Goal: Task Accomplishment & Management: Complete application form

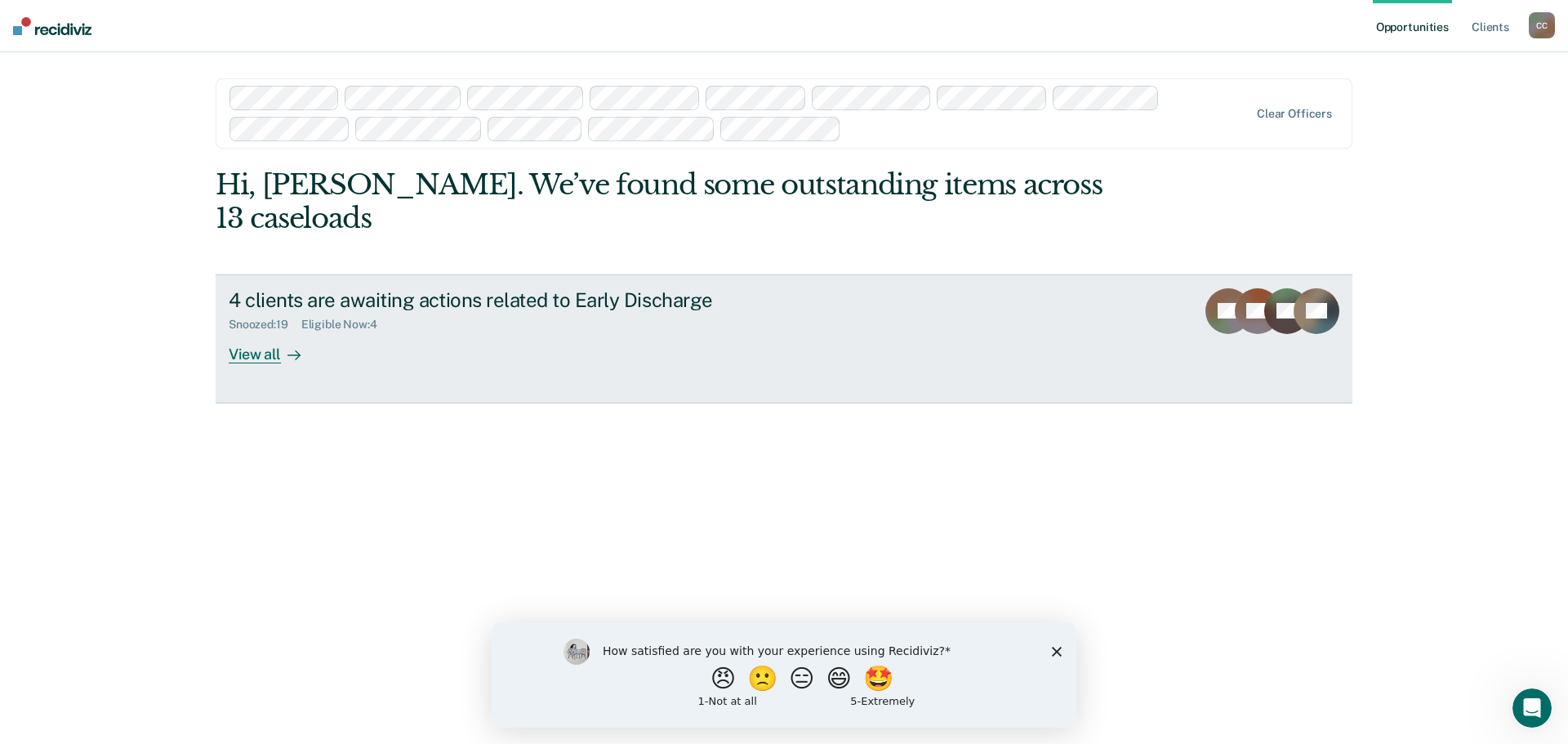
click at [267, 354] on div "View all" at bounding box center [274, 347] width 91 height 32
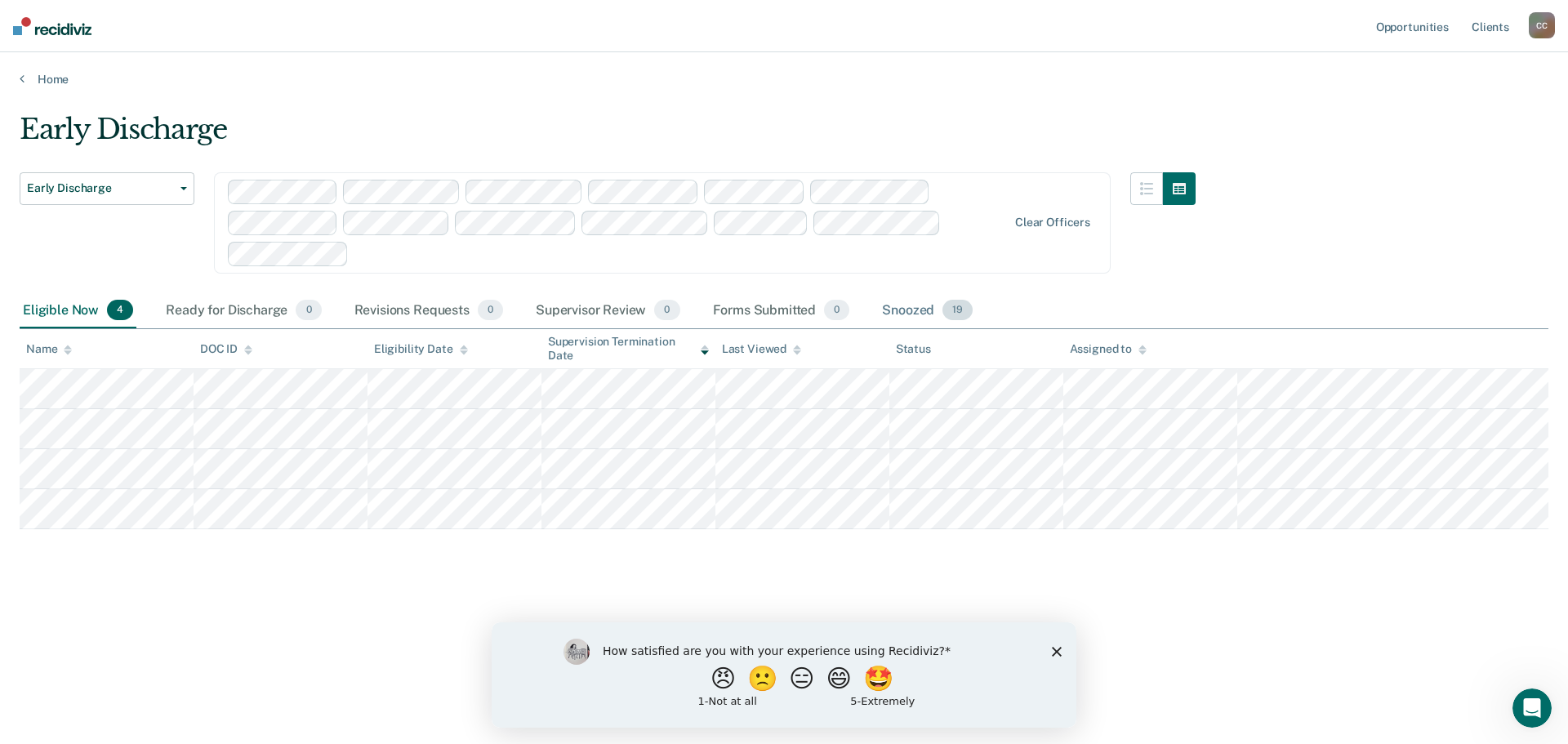
click at [948, 309] on span "19" at bounding box center [957, 310] width 30 height 21
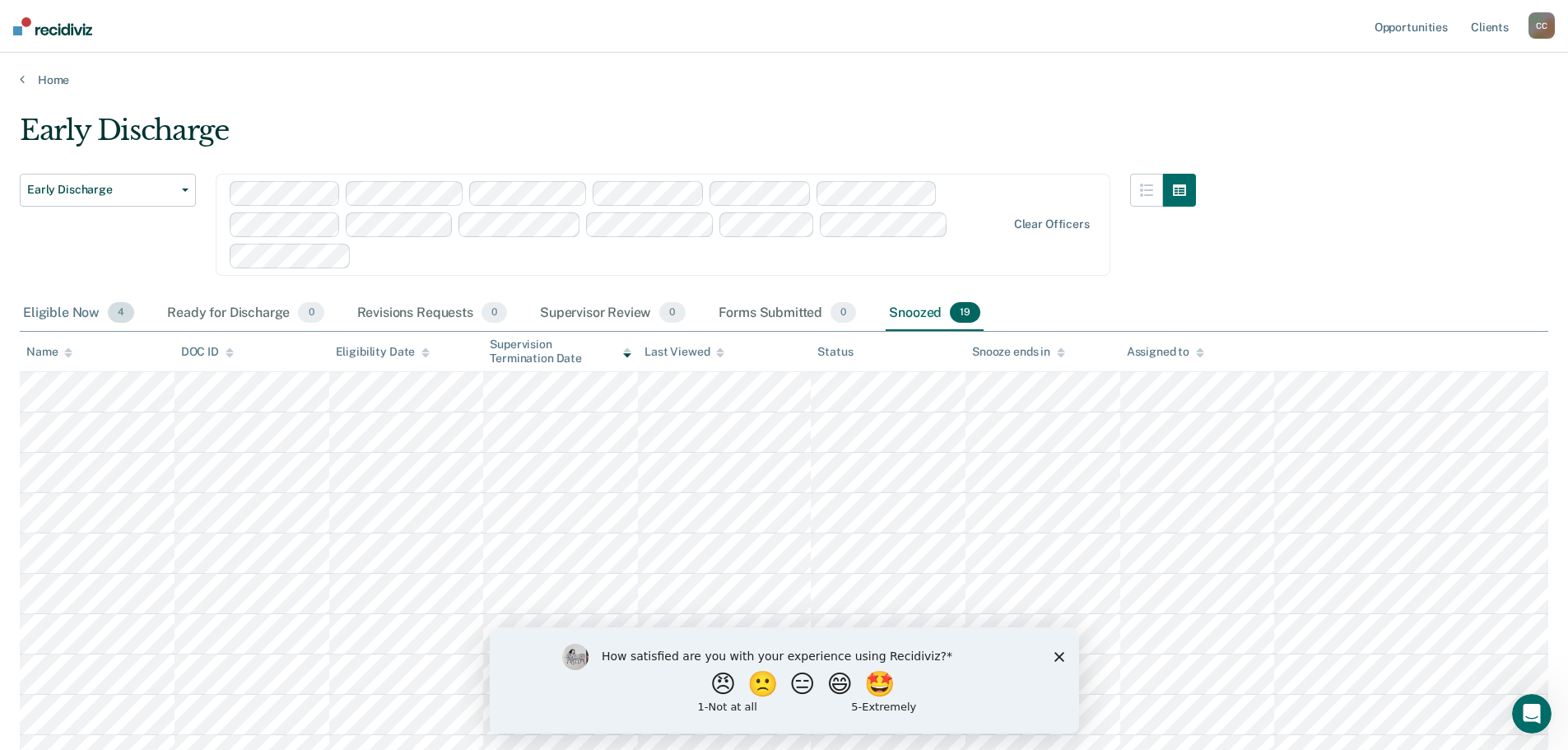
click at [70, 307] on div "Eligible Now 4" at bounding box center [78, 313] width 118 height 36
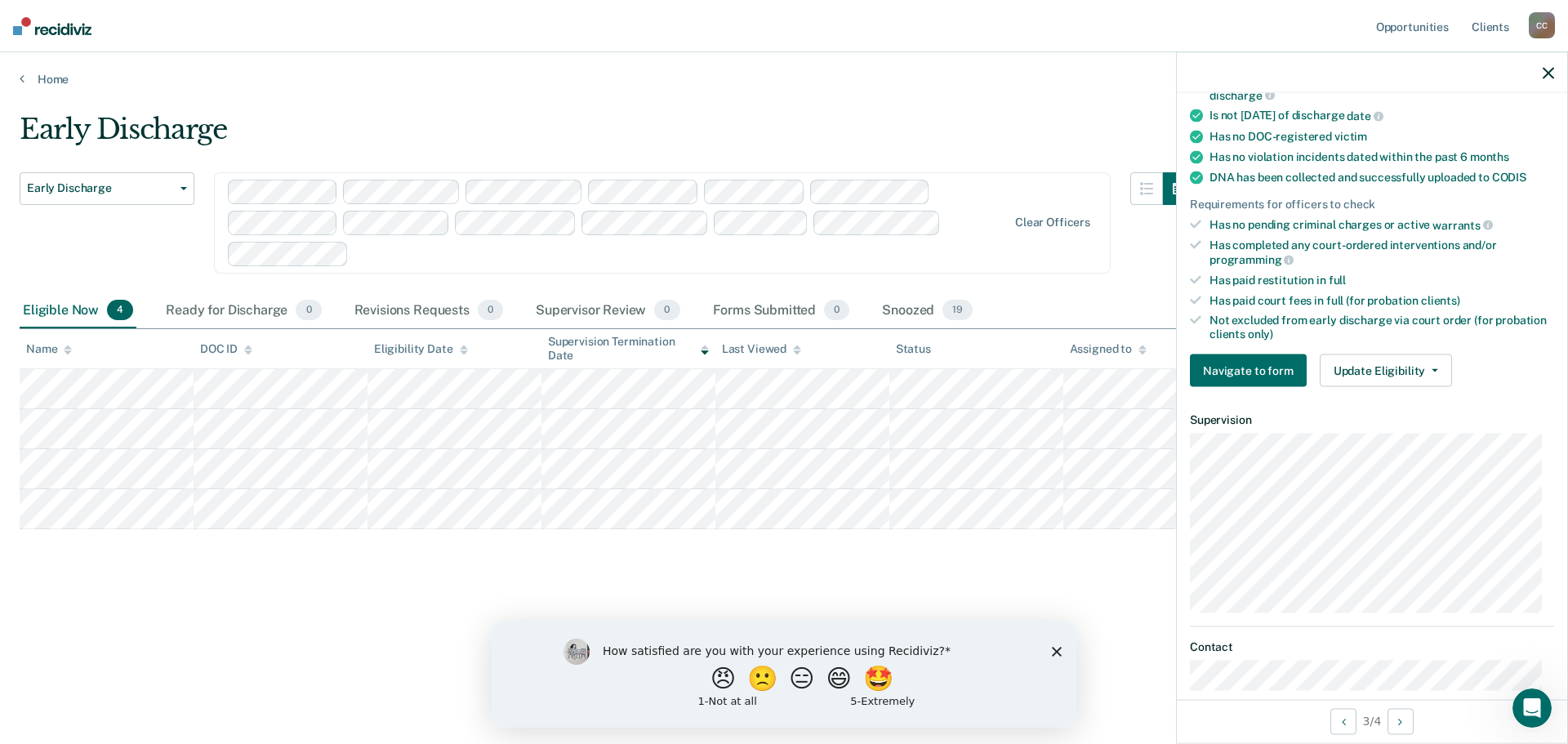
scroll to position [326, 0]
click at [1430, 362] on button "Update Eligibility" at bounding box center [1386, 368] width 132 height 32
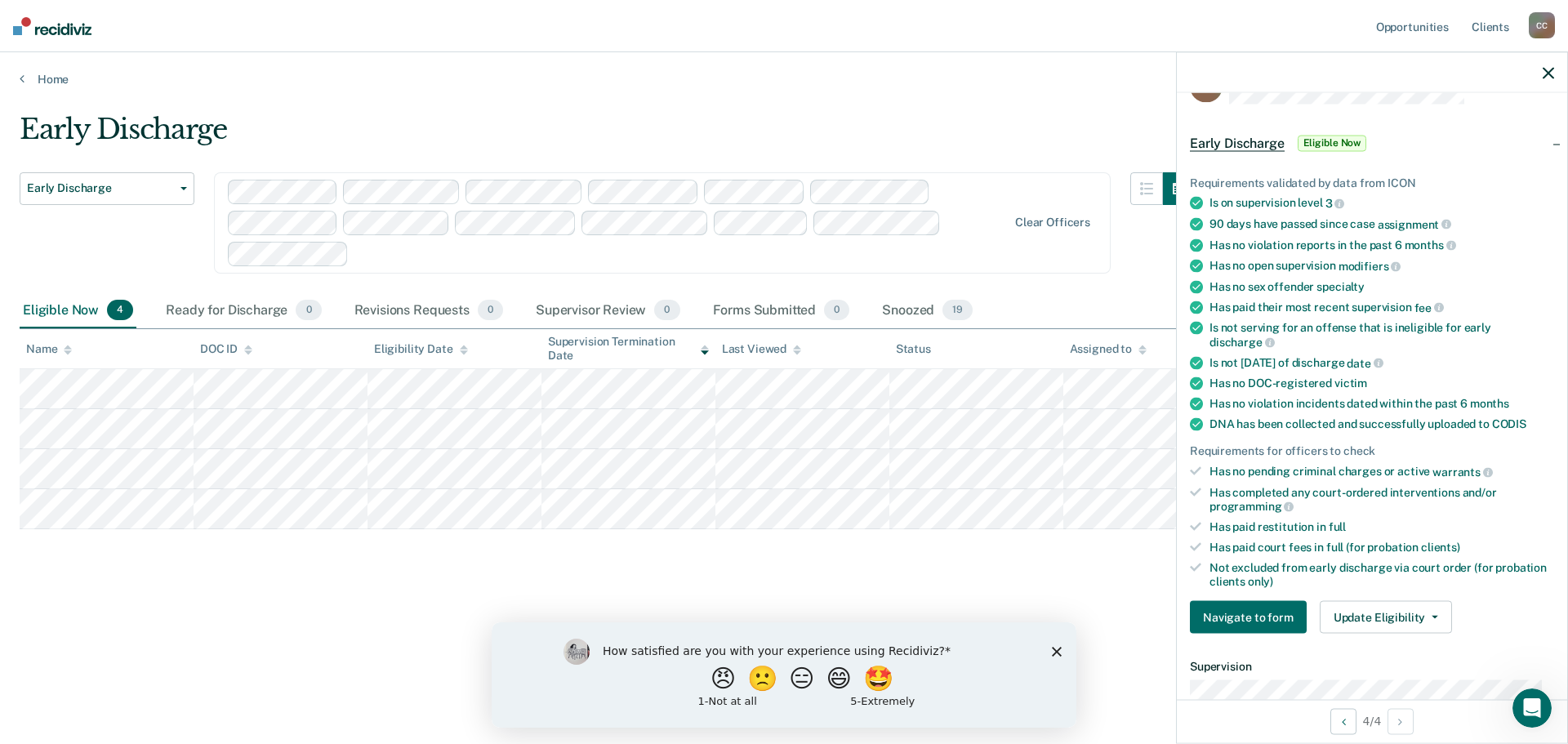
scroll to position [0, 0]
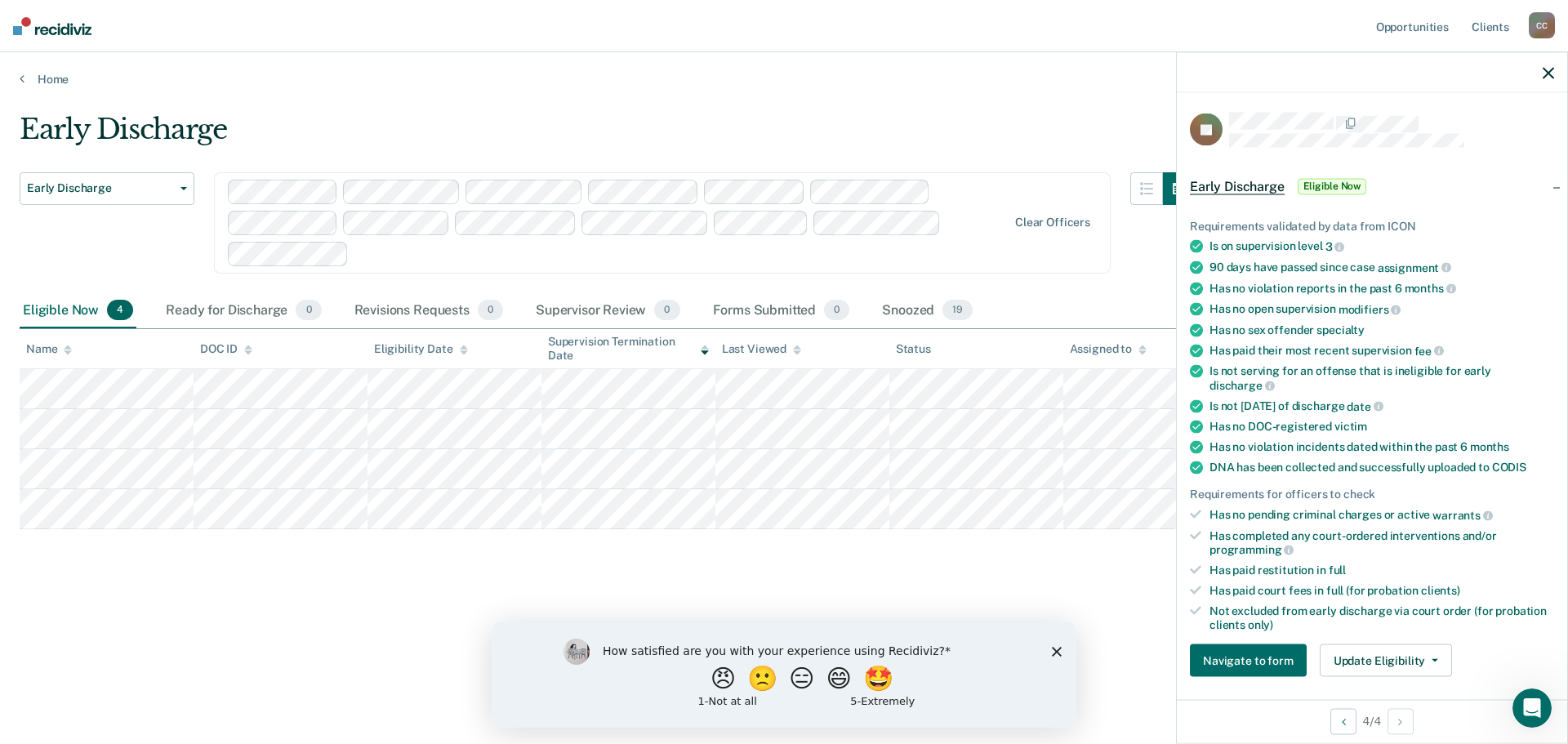
click at [1249, 182] on span "Early Discharge" at bounding box center [1237, 185] width 95 height 16
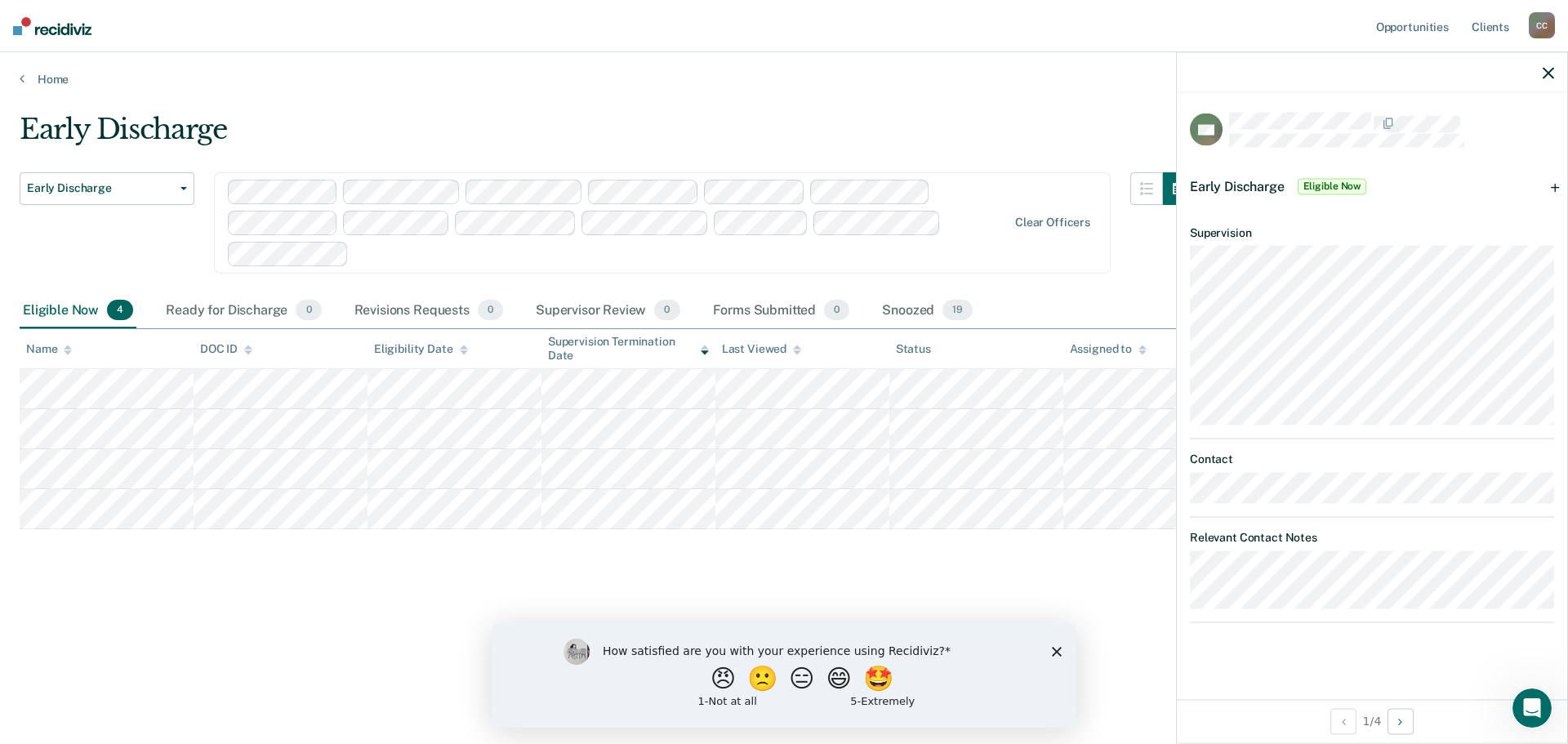
click at [1551, 72] on icon "button" at bounding box center [1548, 72] width 11 height 11
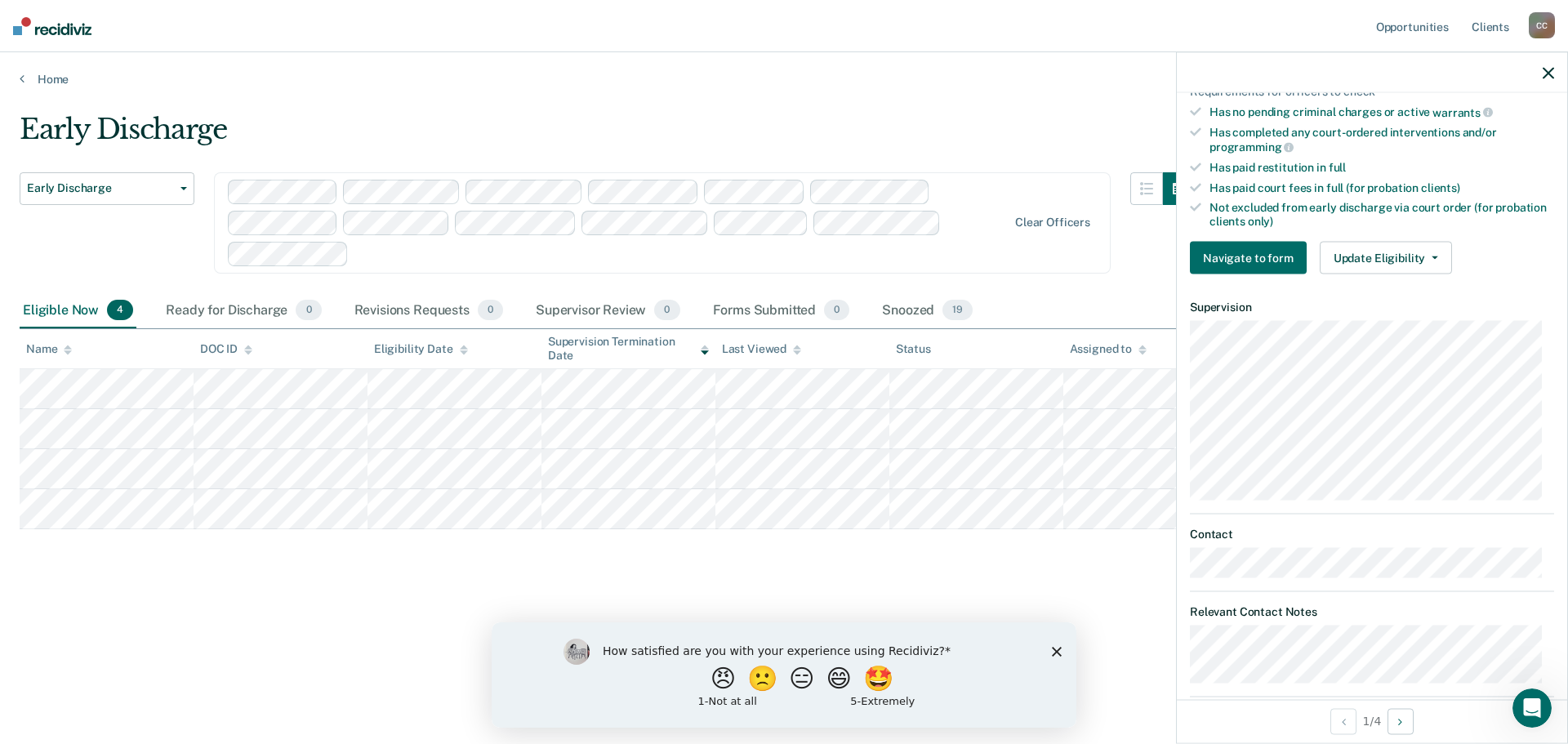
scroll to position [466, 0]
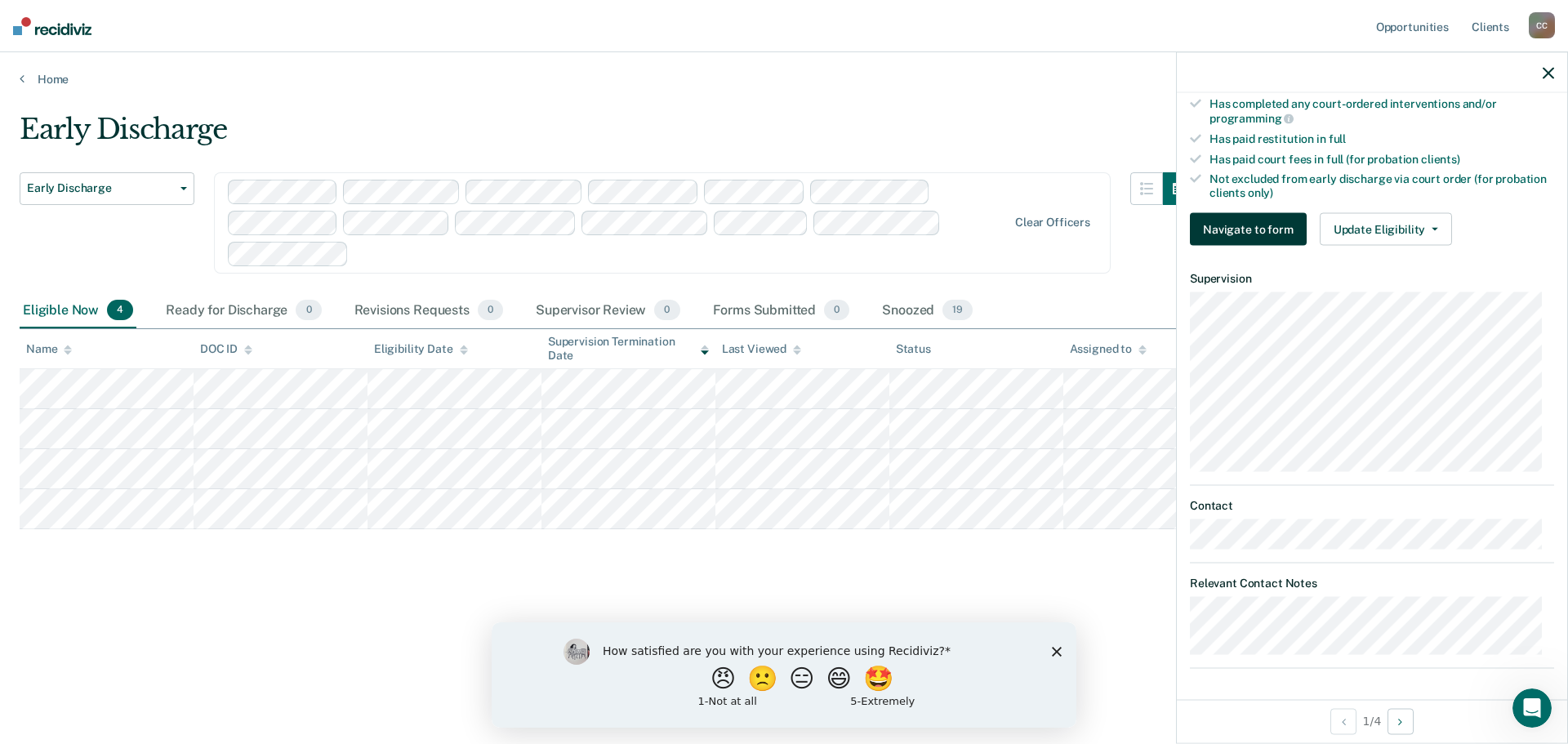
click at [1250, 231] on button "Navigate to form" at bounding box center [1248, 229] width 117 height 32
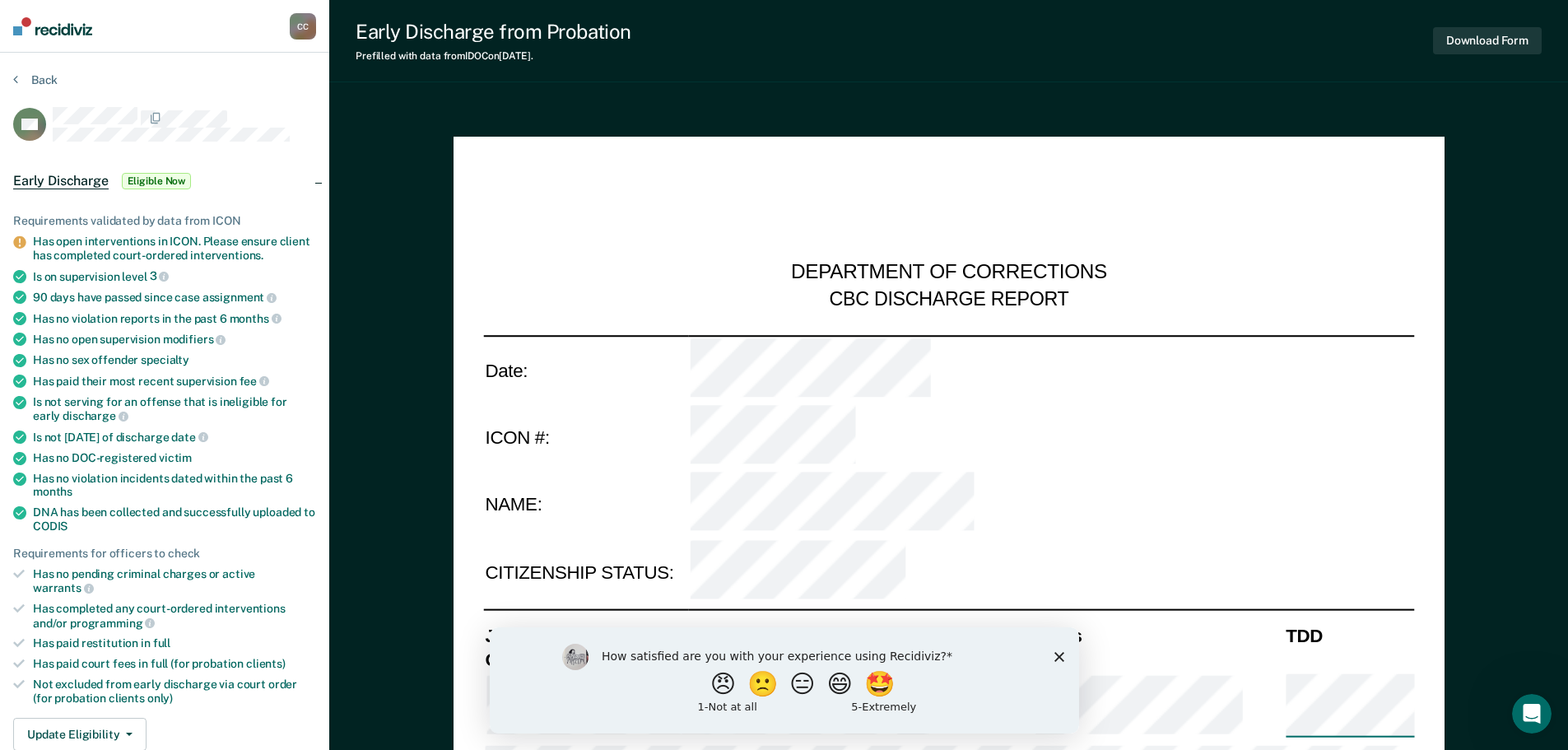
type textarea "x"
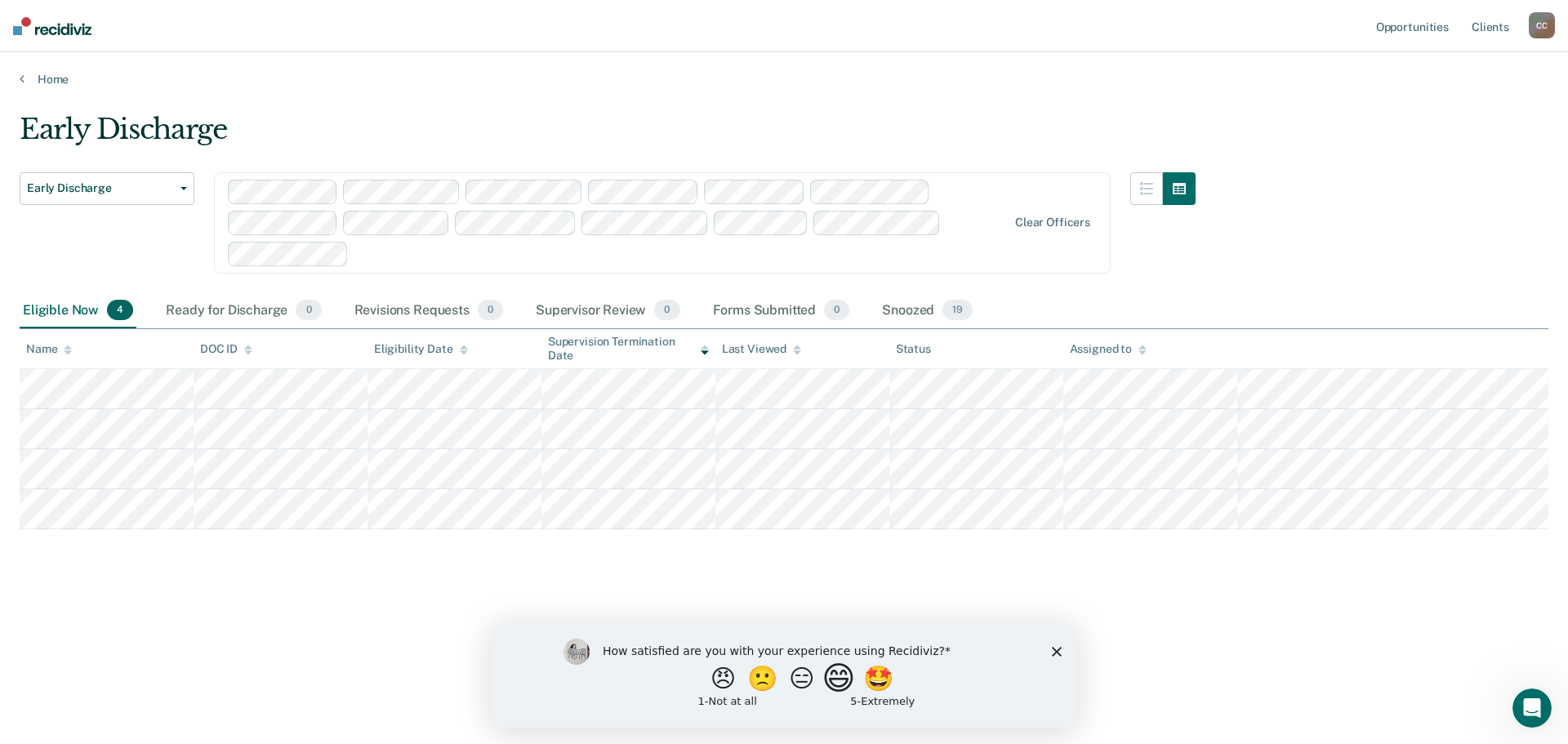
click at [849, 683] on button "😄" at bounding box center [841, 677] width 38 height 32
click at [1054, 652] on div "What is the reason for the score that you gave?" at bounding box center [784, 677] width 584 height 98
click at [1055, 655] on icon "Close survey" at bounding box center [1056, 658] width 9 height 9
